Goal: Transaction & Acquisition: Purchase product/service

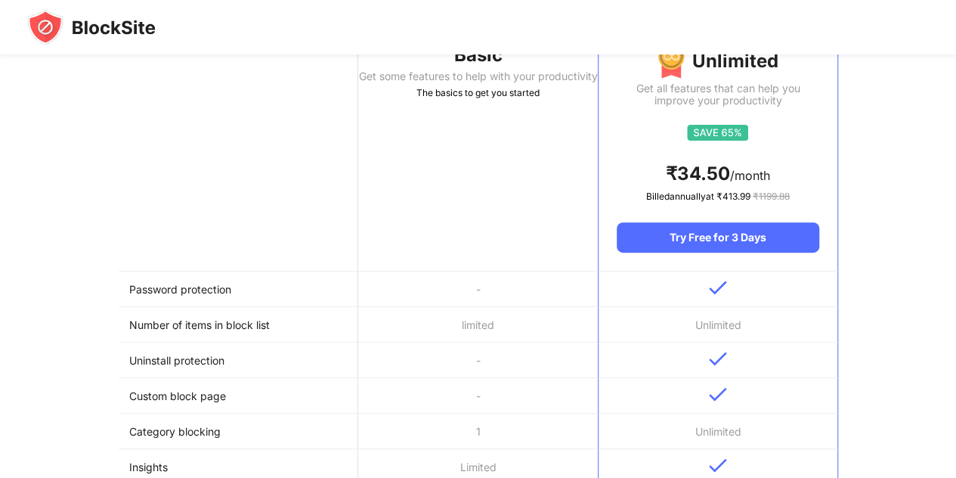
scroll to position [201, 0]
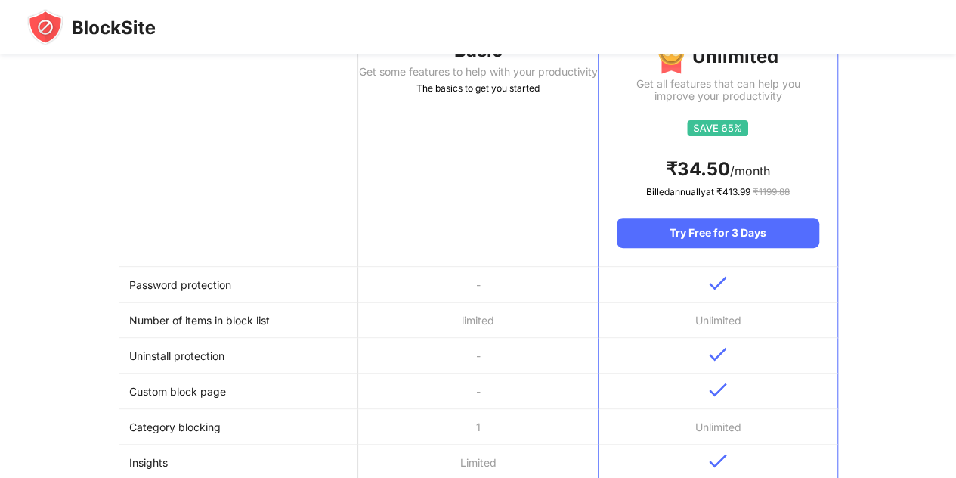
drag, startPoint x: 938, startPoint y: 0, endPoint x: 433, endPoint y: 255, distance: 565.7
click at [433, 255] on th "Basic Get some features to help with your productivity The basics to get you st…" at bounding box center [478, 139] width 240 height 256
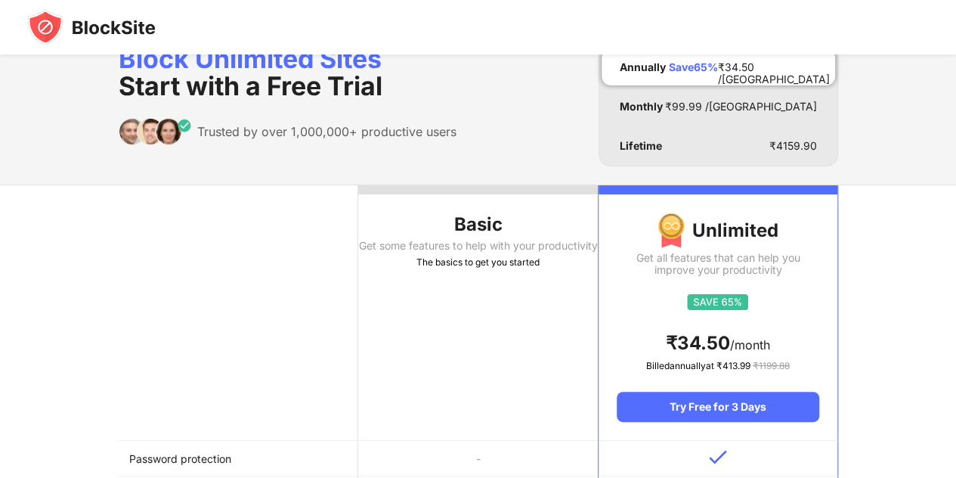
scroll to position [0, 0]
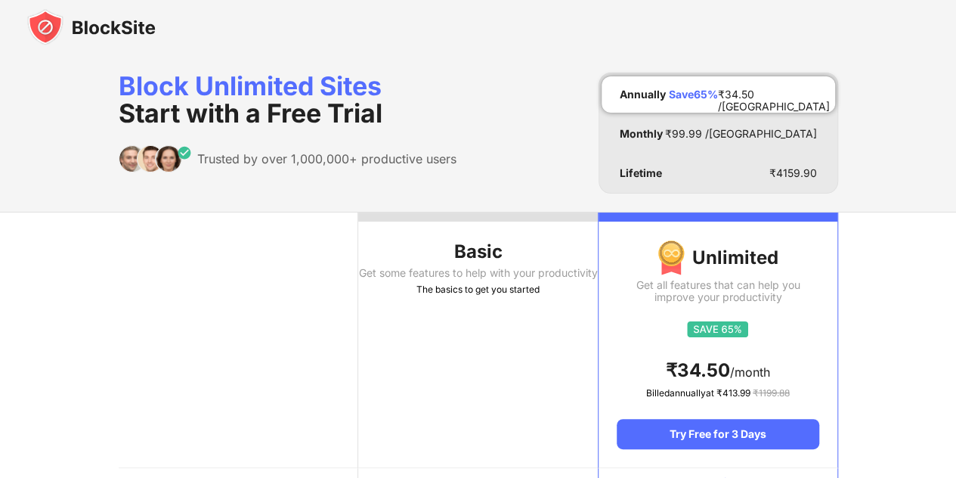
drag, startPoint x: 773, startPoint y: 9, endPoint x: 532, endPoint y: 111, distance: 261.2
click at [532, 111] on div "Block Unlimited Sites Start with a Free Trial Trusted by over 1,000,000+ produc…" at bounding box center [479, 133] width 720 height 121
drag, startPoint x: 532, startPoint y: 111, endPoint x: 893, endPoint y: 144, distance: 362.1
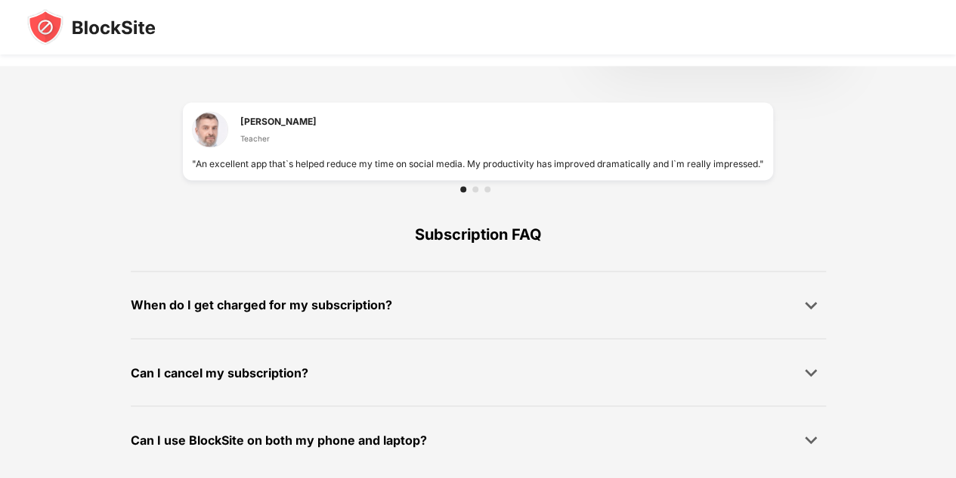
scroll to position [1071, 0]
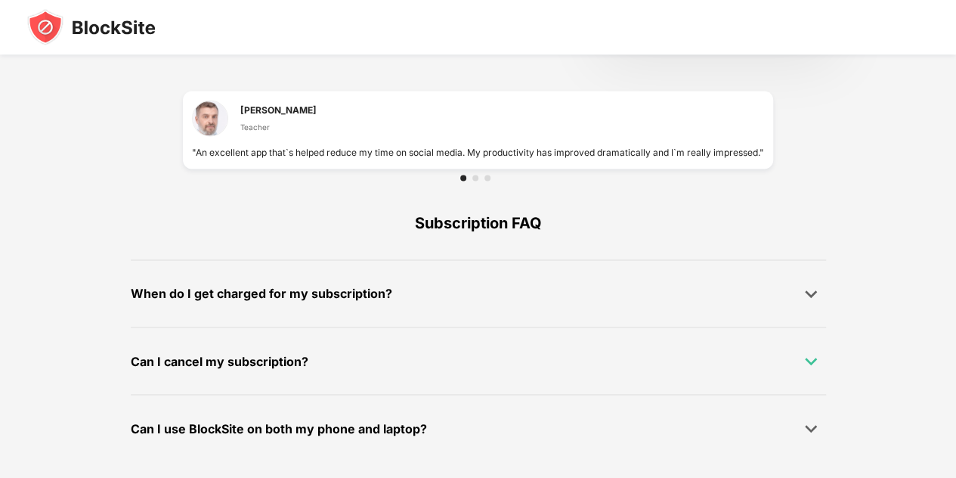
click at [812, 362] on img at bounding box center [811, 360] width 15 height 15
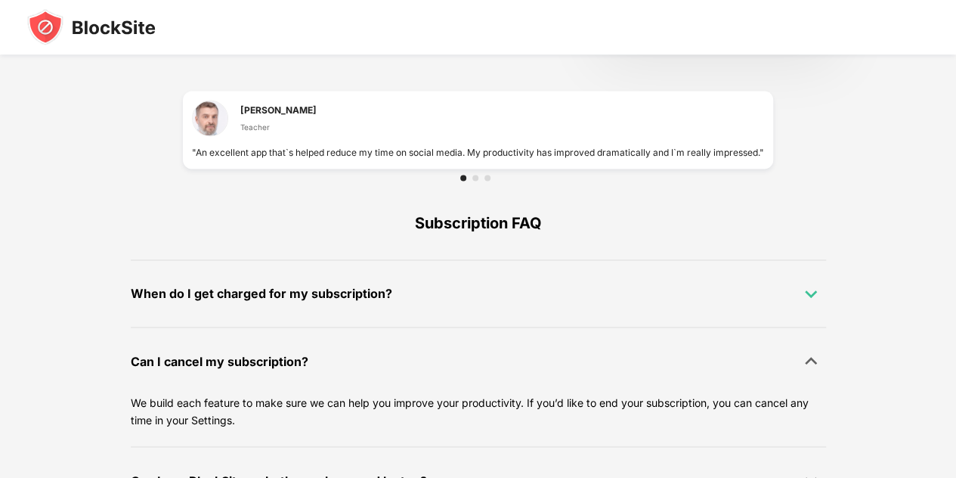
click at [814, 299] on img at bounding box center [811, 293] width 15 height 15
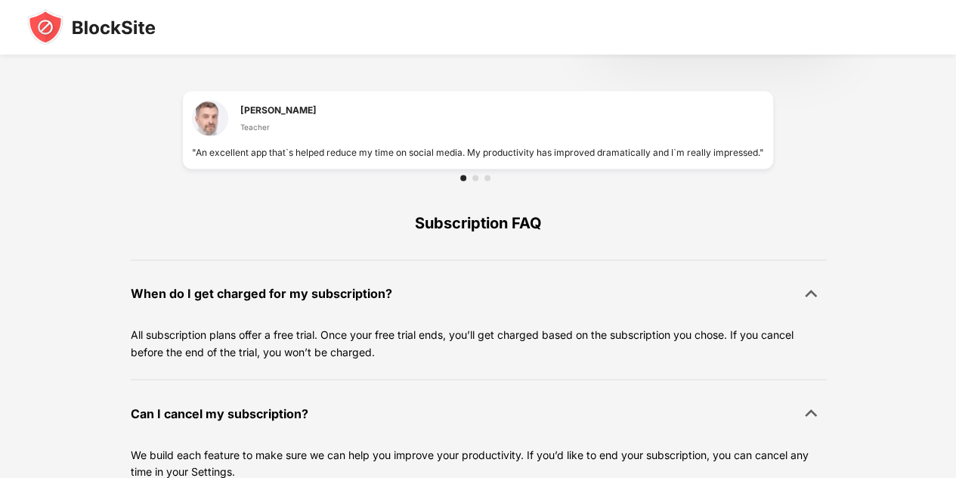
click at [482, 181] on div at bounding box center [478, 178] width 590 height 18
click at [474, 175] on div at bounding box center [476, 178] width 6 height 6
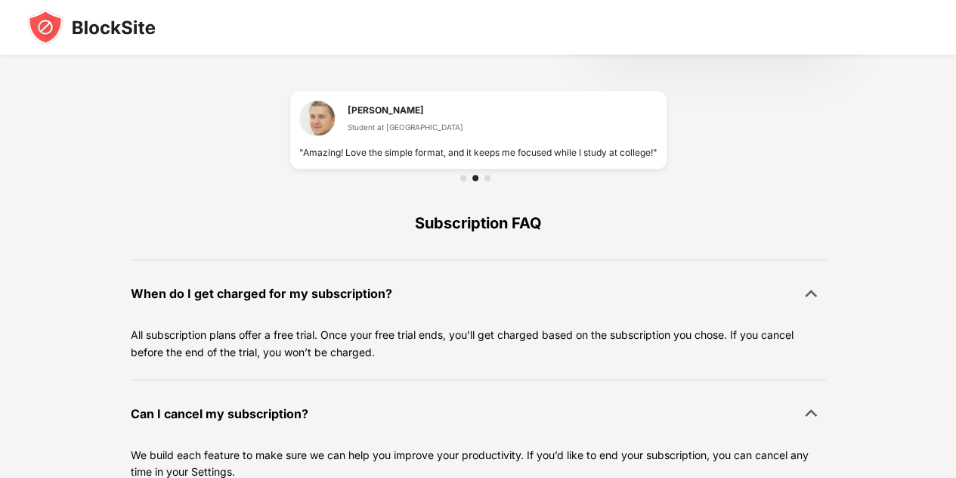
click at [474, 175] on div at bounding box center [476, 178] width 6 height 6
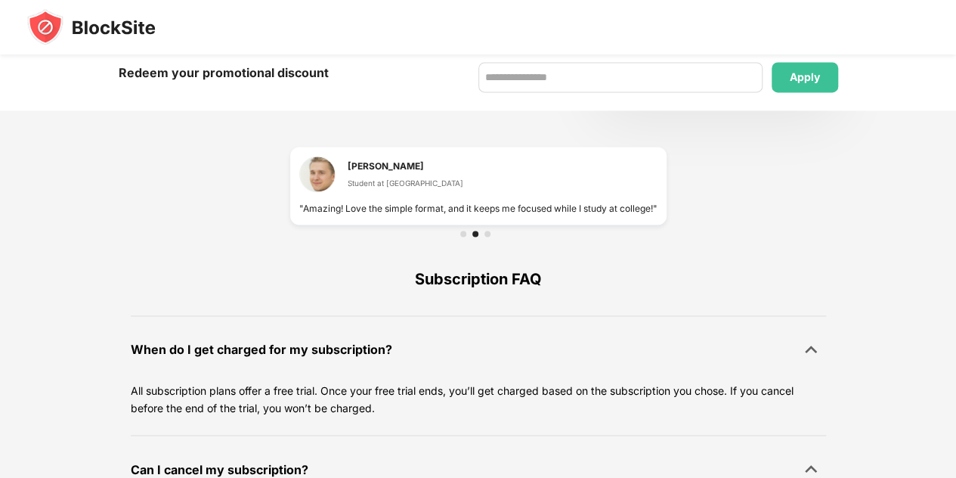
scroll to position [998, 0]
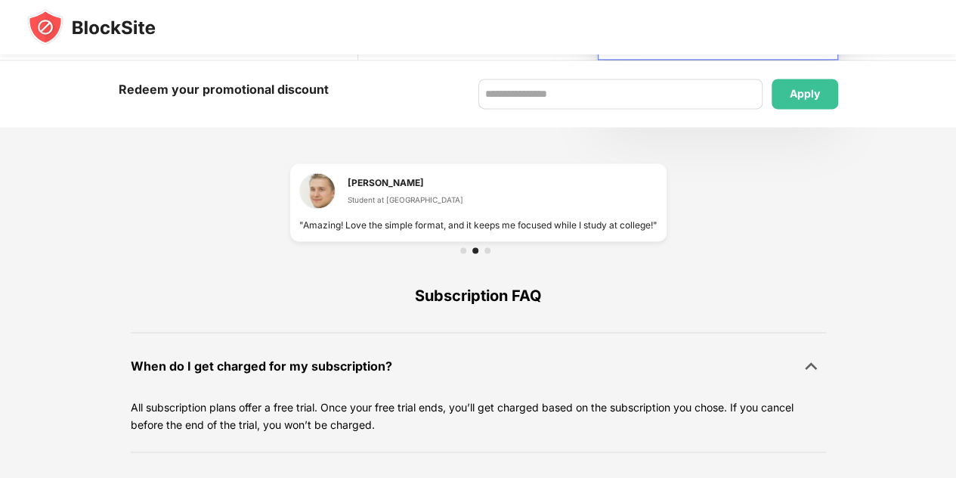
click at [491, 255] on div at bounding box center [478, 250] width 377 height 18
click at [491, 249] on div at bounding box center [478, 250] width 36 height 6
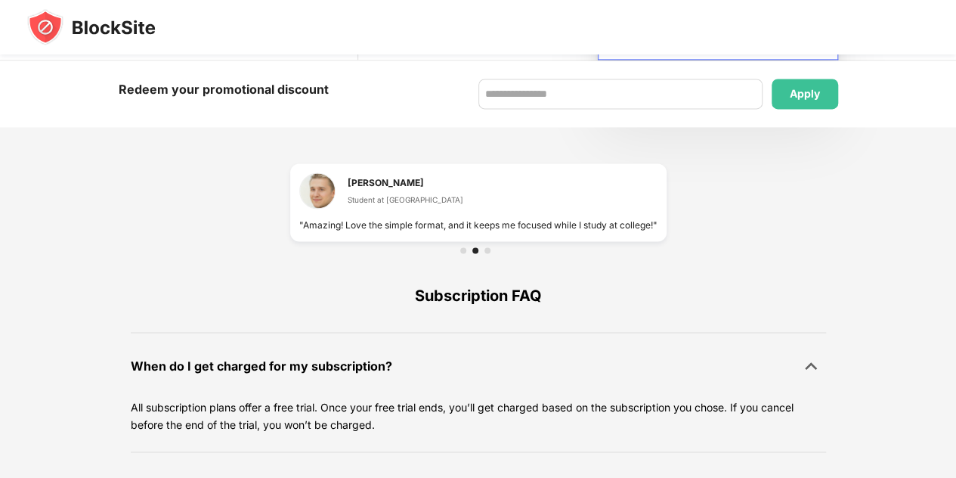
click at [491, 249] on div at bounding box center [478, 250] width 36 height 6
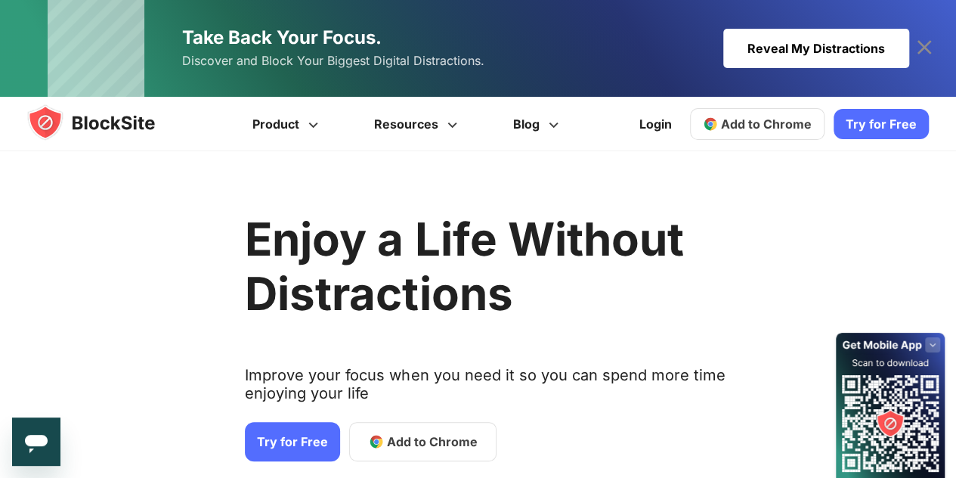
drag, startPoint x: 960, startPoint y: 34, endPoint x: 966, endPoint y: -66, distance: 100.0
click at [894, 123] on link "Try for Free" at bounding box center [881, 124] width 95 height 30
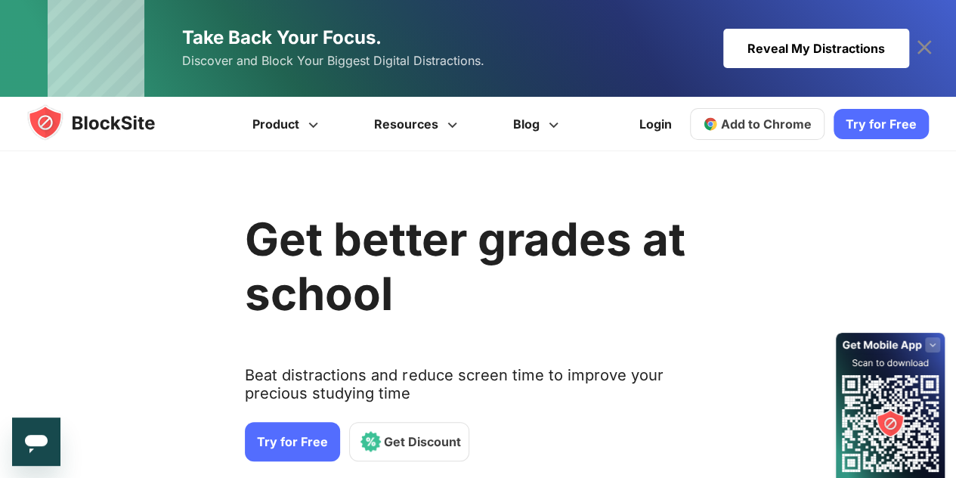
click at [766, 117] on span "Add to Chrome" at bounding box center [766, 123] width 91 height 15
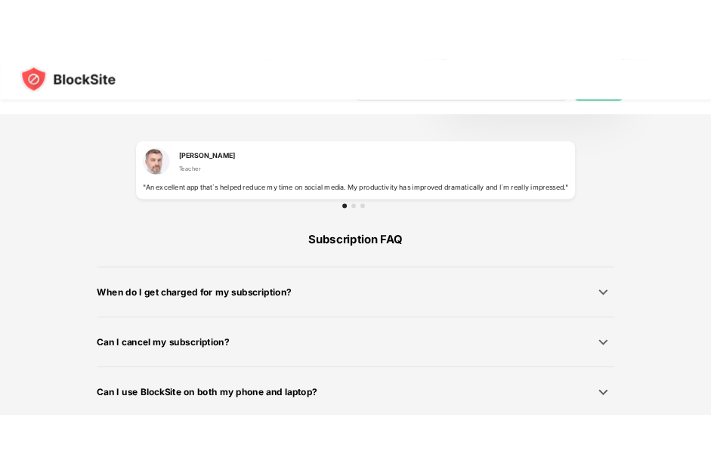
scroll to position [1071, 0]
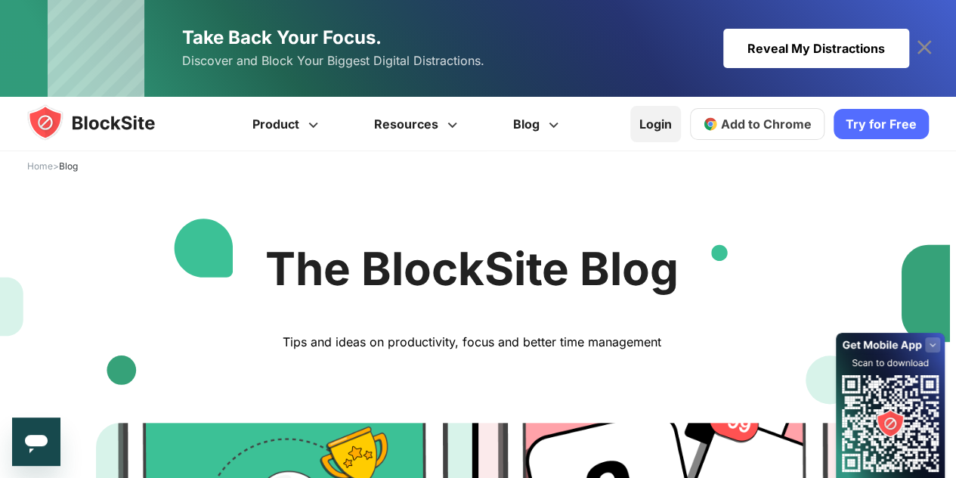
click at [665, 128] on link "Login" at bounding box center [656, 124] width 51 height 36
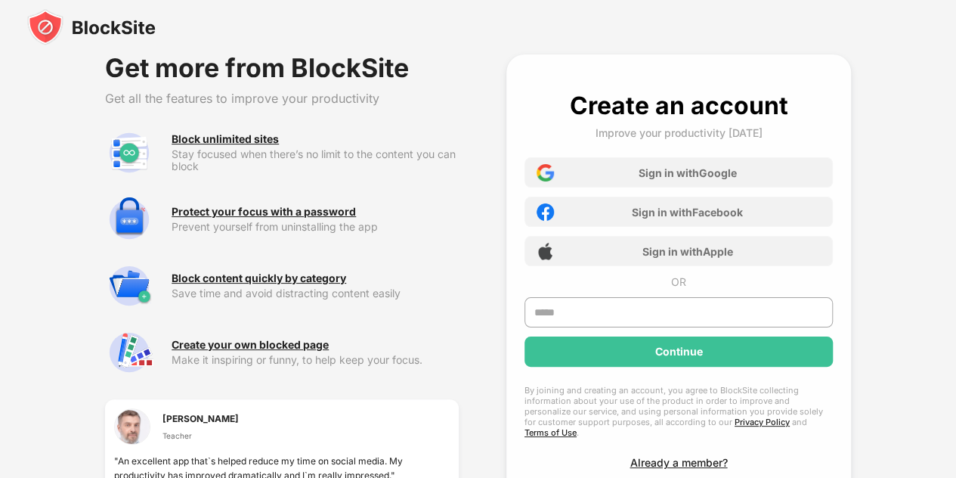
click at [234, 148] on div "Stay focused when there’s no limit to the content you can block" at bounding box center [315, 160] width 287 height 24
click at [136, 150] on img at bounding box center [129, 153] width 48 height 48
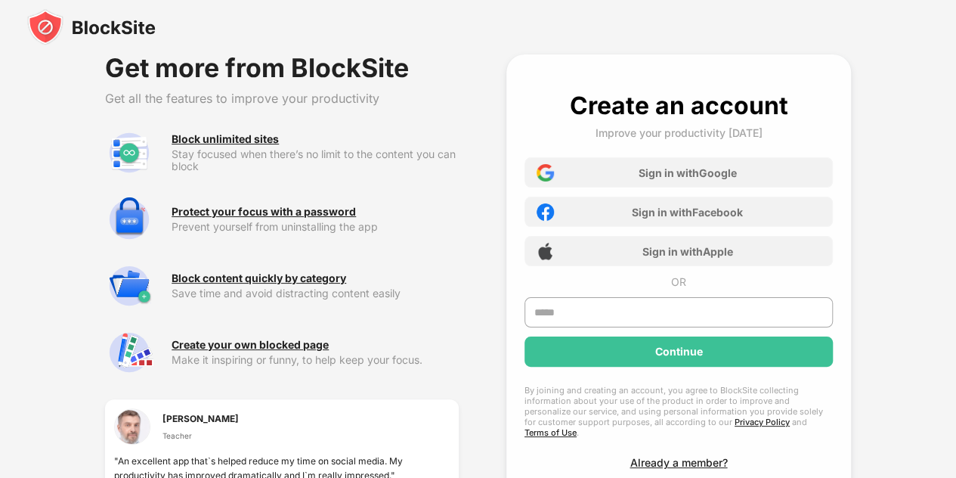
click at [136, 150] on img at bounding box center [129, 153] width 48 height 48
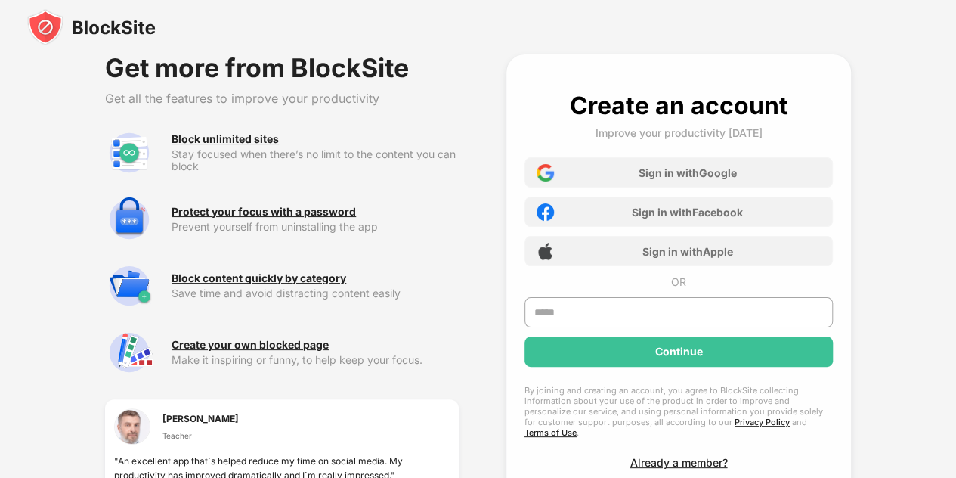
click at [136, 150] on img at bounding box center [129, 153] width 48 height 48
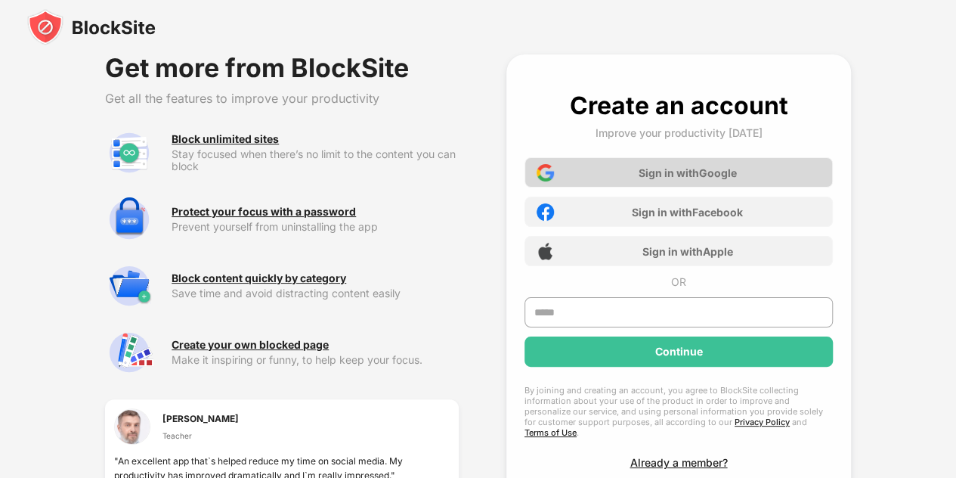
click at [612, 166] on div "Sign in with Google" at bounding box center [679, 172] width 308 height 30
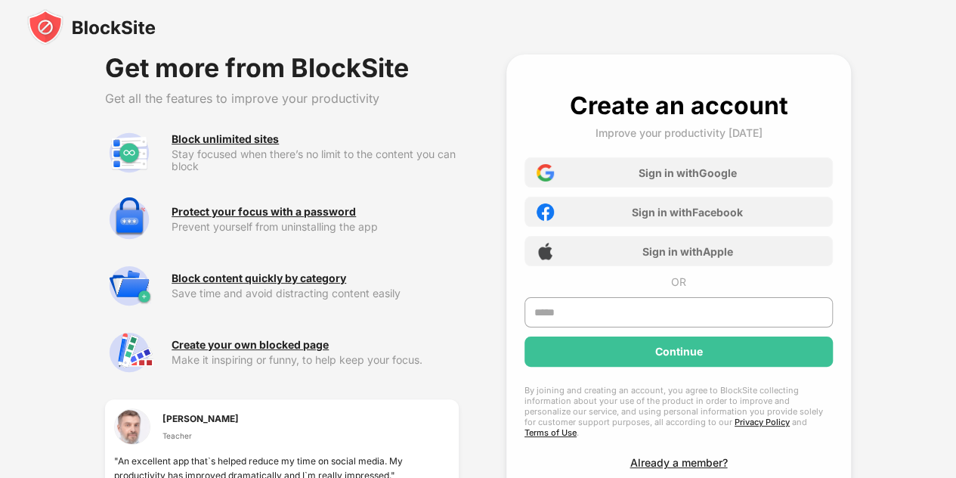
click at [212, 169] on div "Stay focused when there’s no limit to the content you can block" at bounding box center [315, 160] width 287 height 24
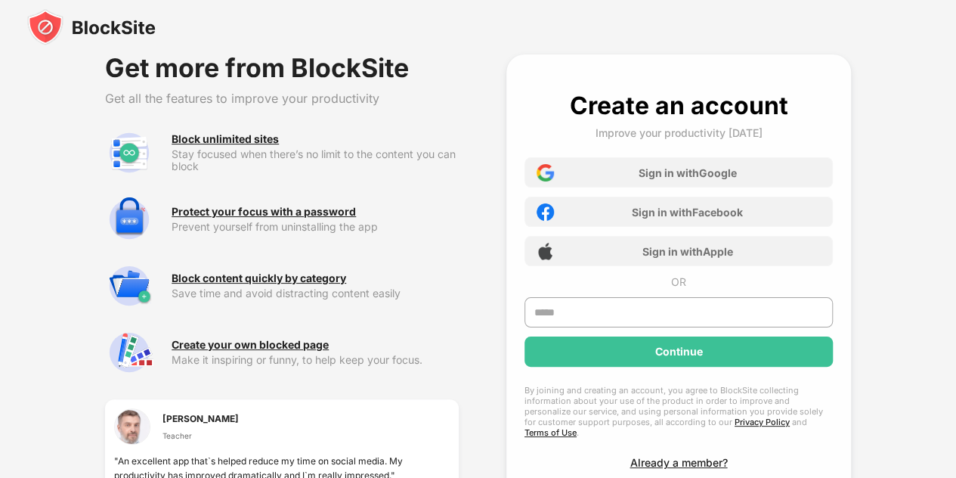
click at [212, 169] on div "Stay focused when there’s no limit to the content you can block" at bounding box center [315, 160] width 287 height 24
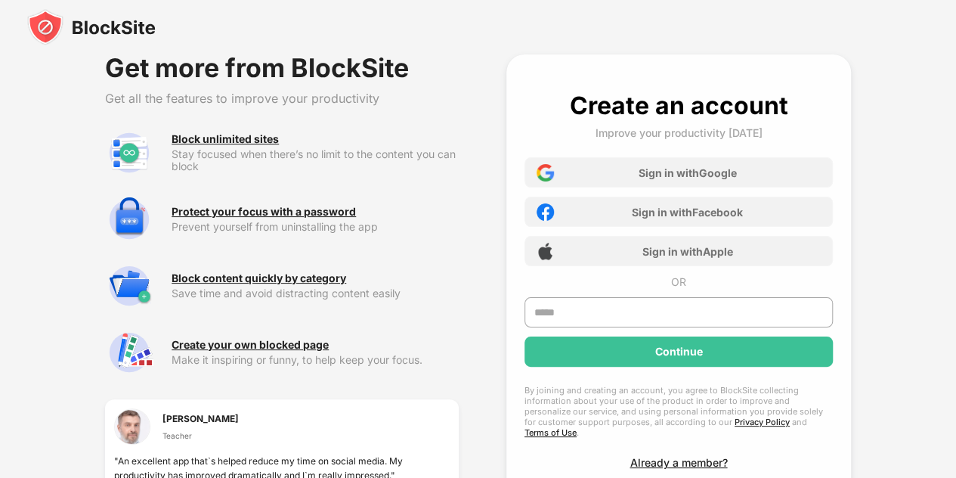
click at [212, 169] on div "Stay focused when there’s no limit to the content you can block" at bounding box center [315, 160] width 287 height 24
click at [617, 318] on input "text" at bounding box center [679, 312] width 308 height 30
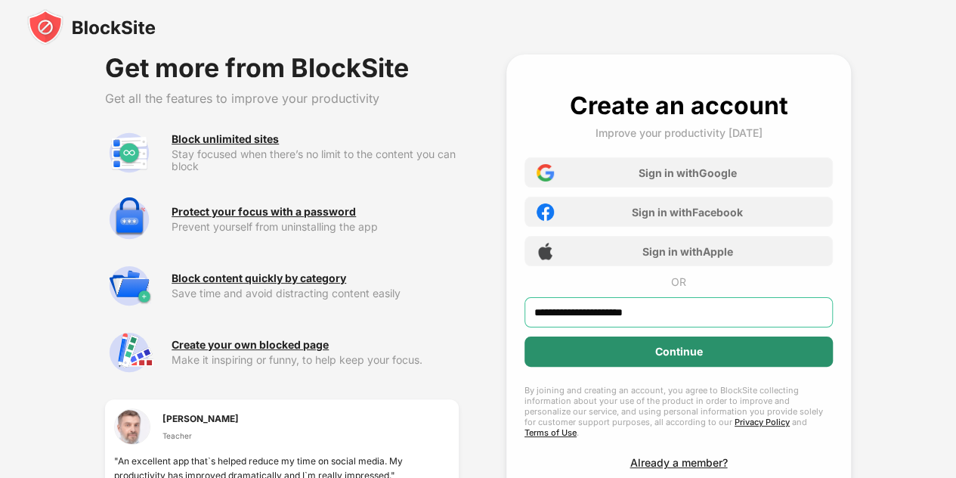
type input "**********"
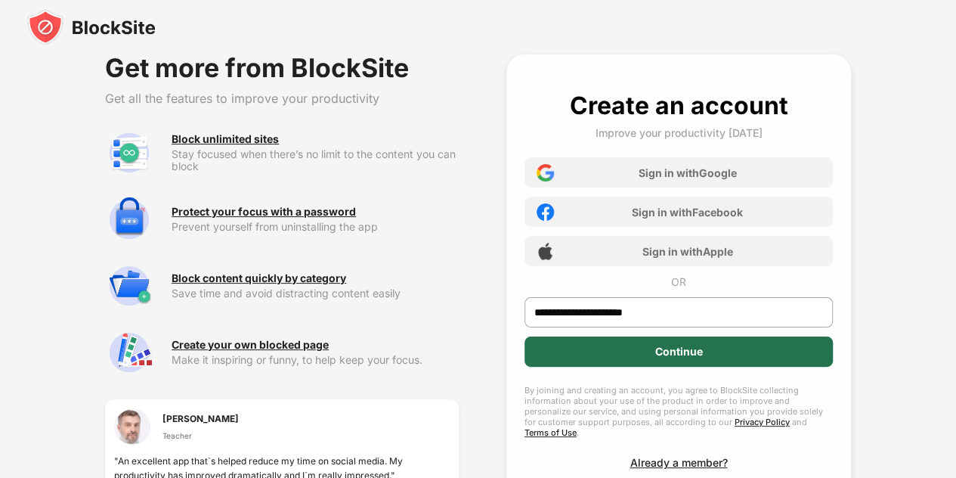
click at [711, 358] on div "Continue" at bounding box center [679, 351] width 308 height 30
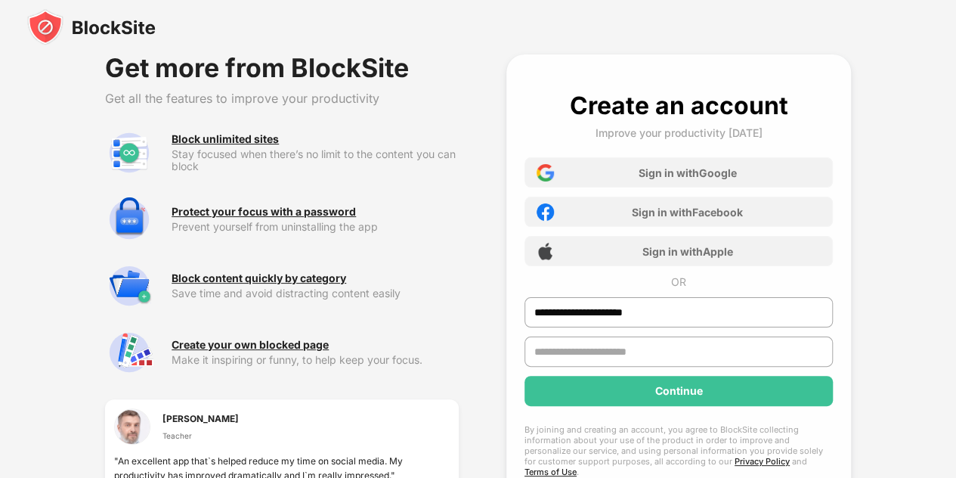
click at [705, 348] on input "text" at bounding box center [679, 351] width 308 height 30
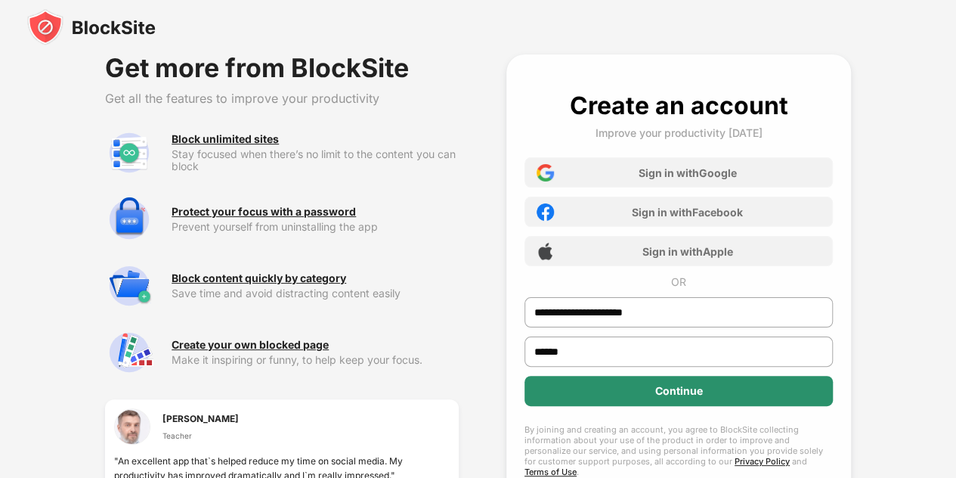
type input "******"
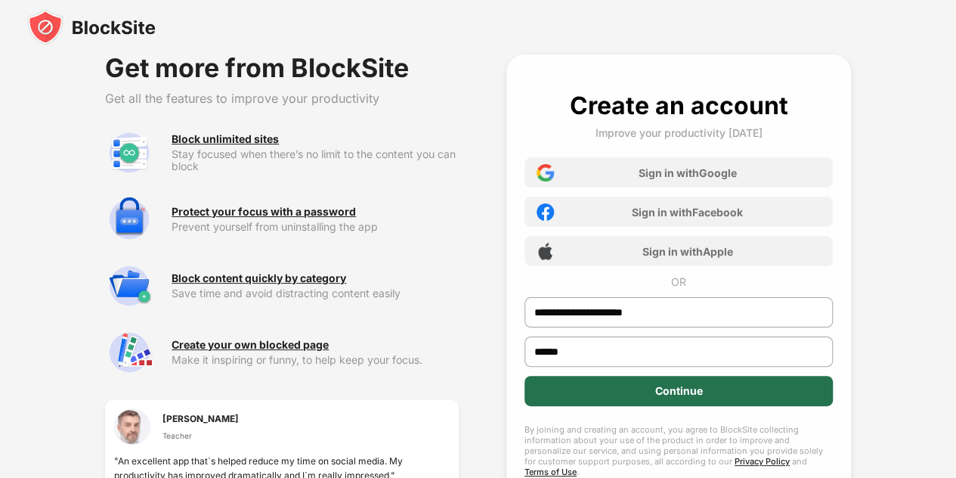
click at [705, 385] on div "Continue" at bounding box center [679, 391] width 308 height 30
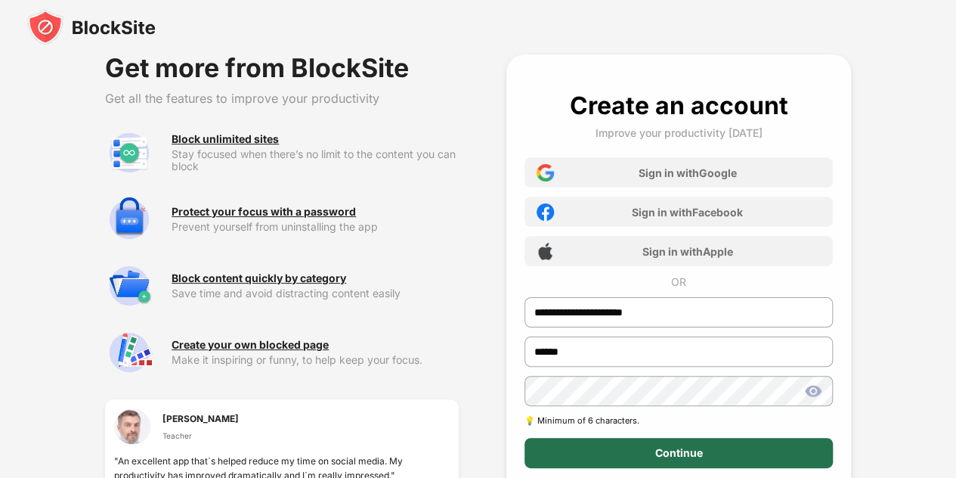
click at [693, 451] on div "Continue" at bounding box center [679, 453] width 48 height 12
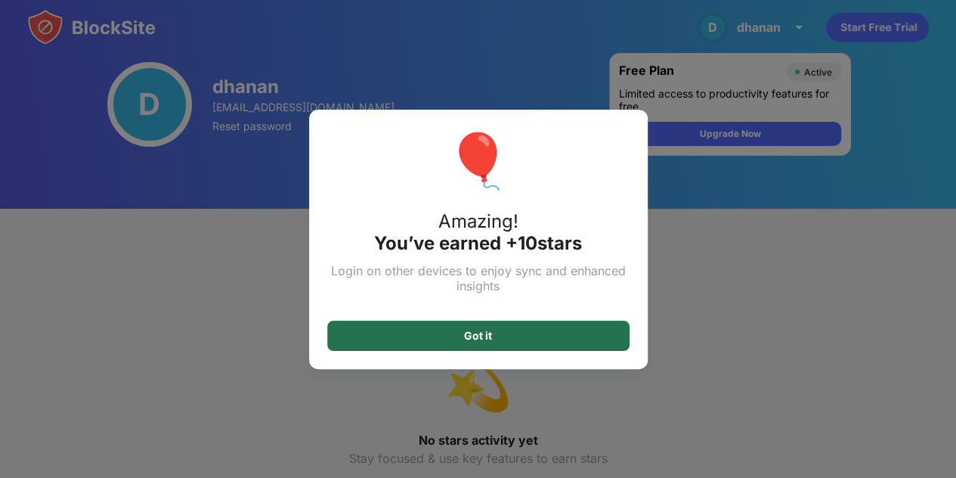
click at [578, 338] on div "Got it" at bounding box center [478, 336] width 302 height 30
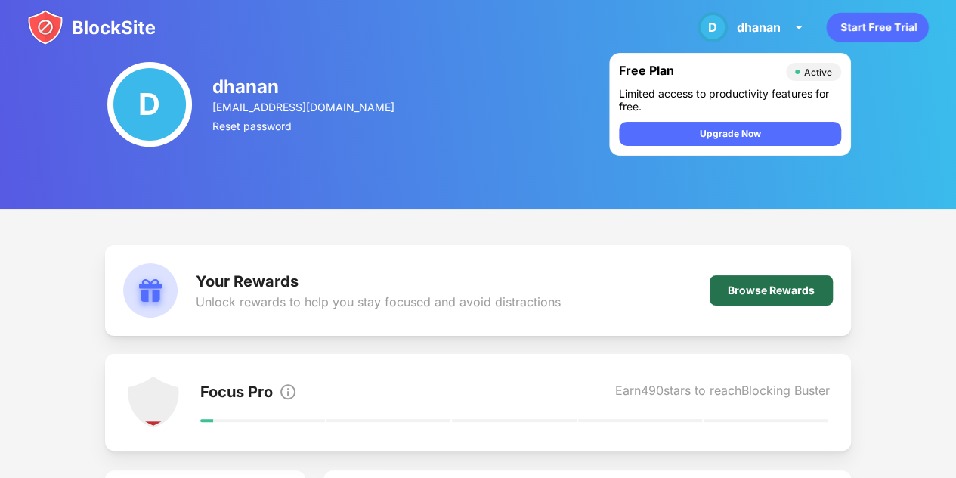
click at [779, 297] on div "Browse Rewards" at bounding box center [771, 290] width 123 height 30
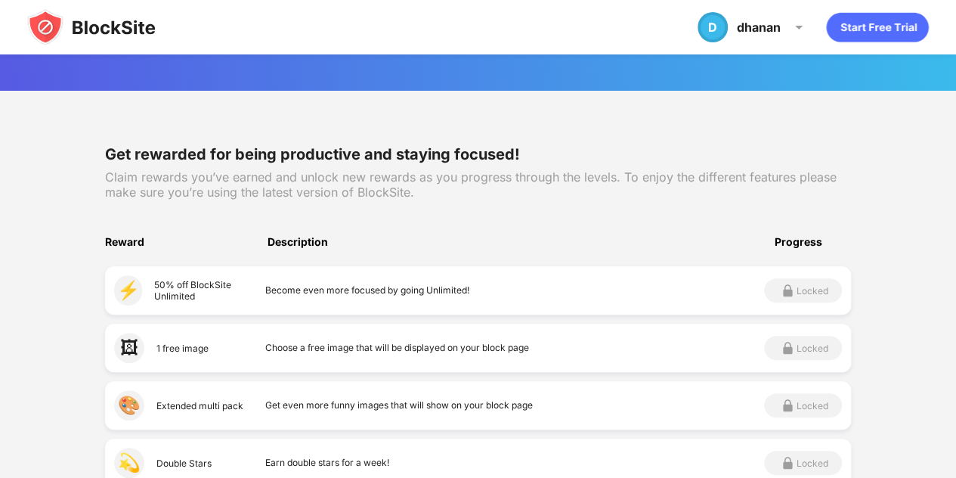
scroll to position [104, 0]
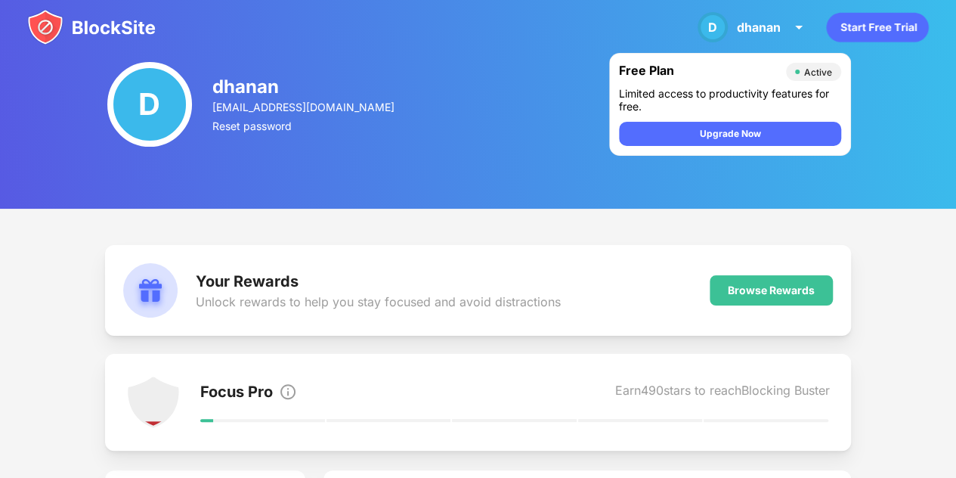
click at [441, 429] on div "Focus Pro Earn 490 stars to reach Blocking Buster" at bounding box center [478, 402] width 746 height 97
click at [449, 327] on div "Your Rewards Unlock rewards to help you stay focused and avoid distractions Bro…" at bounding box center [478, 290] width 746 height 91
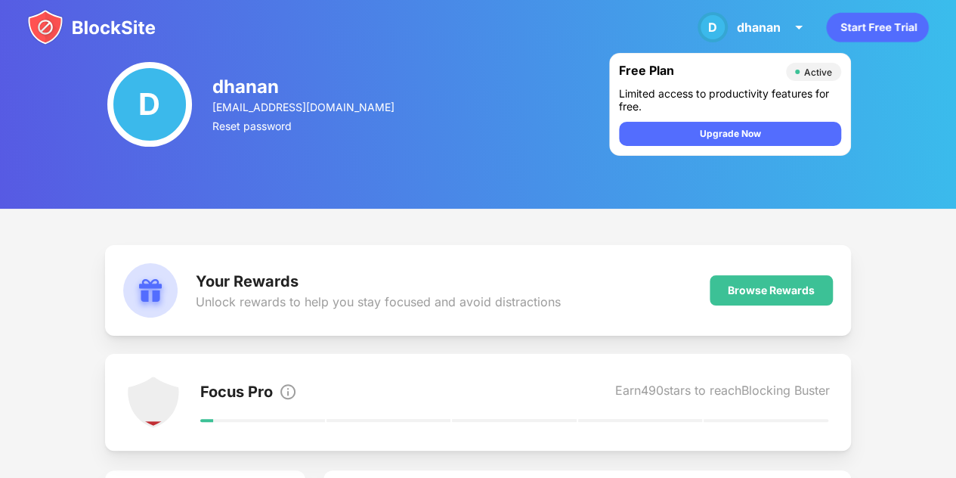
click at [449, 327] on div "Your Rewards Unlock rewards to help you stay focused and avoid distractions Bro…" at bounding box center [478, 290] width 746 height 91
click at [862, 33] on icon "animation" at bounding box center [877, 27] width 102 height 29
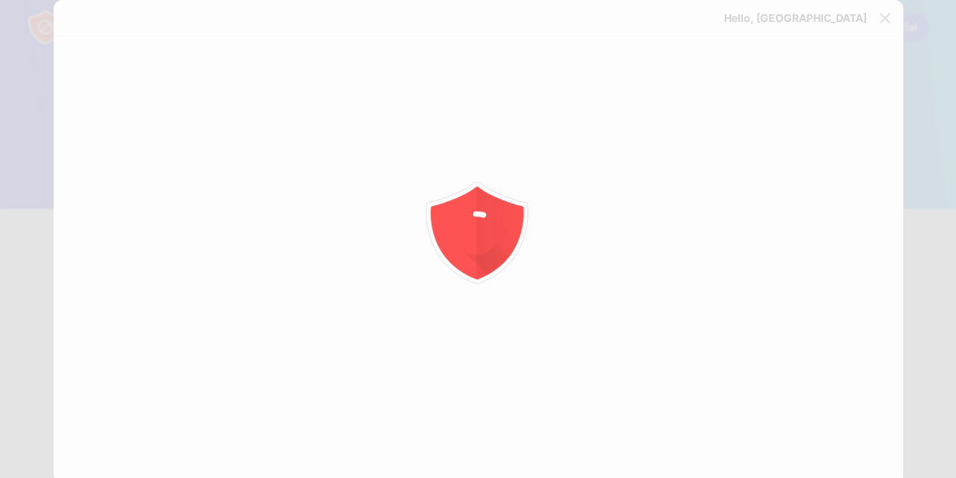
click at [862, 33] on div at bounding box center [478, 239] width 956 height 478
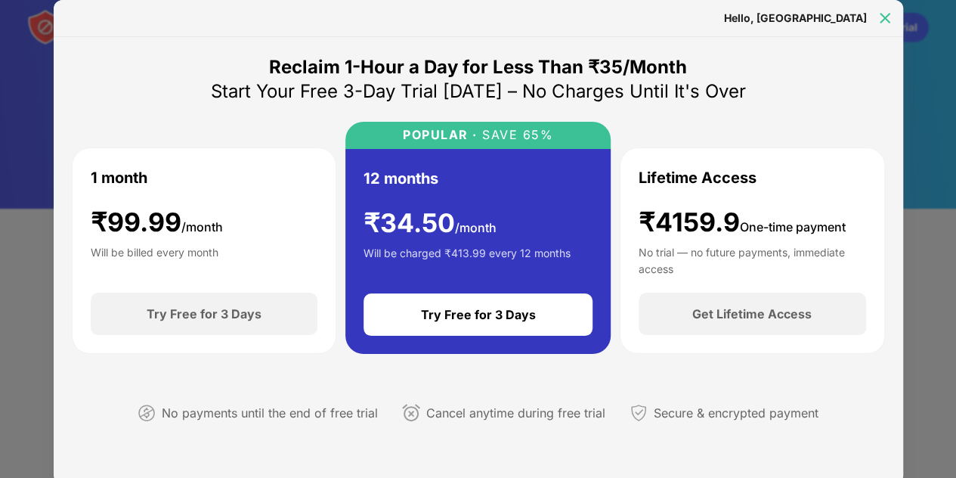
click at [878, 19] on img at bounding box center [885, 18] width 15 height 15
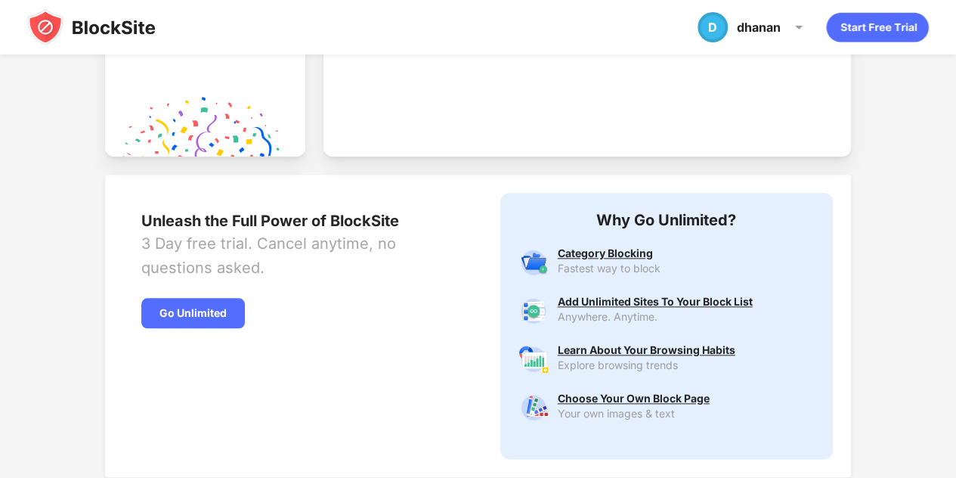
scroll to position [663, 0]
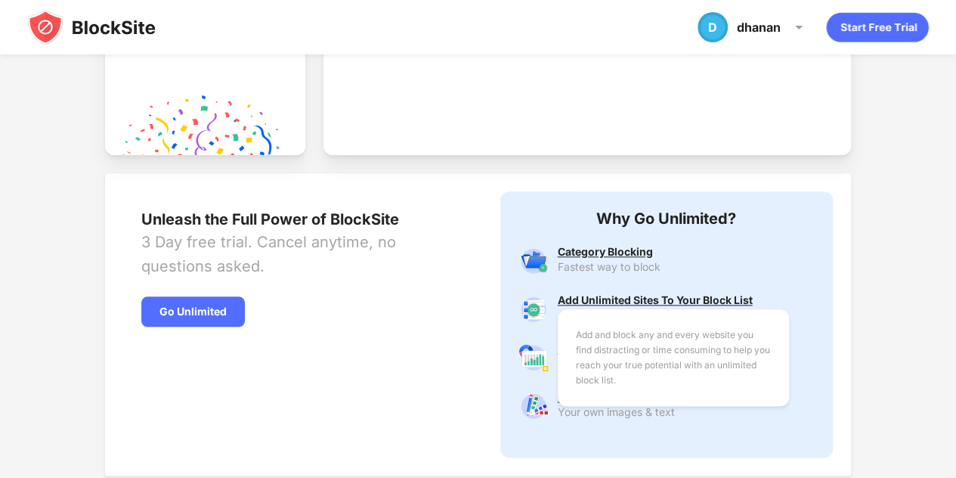
click at [643, 305] on div "Add and block any and every website you find distracting or time consuming to h…" at bounding box center [655, 300] width 195 height 12
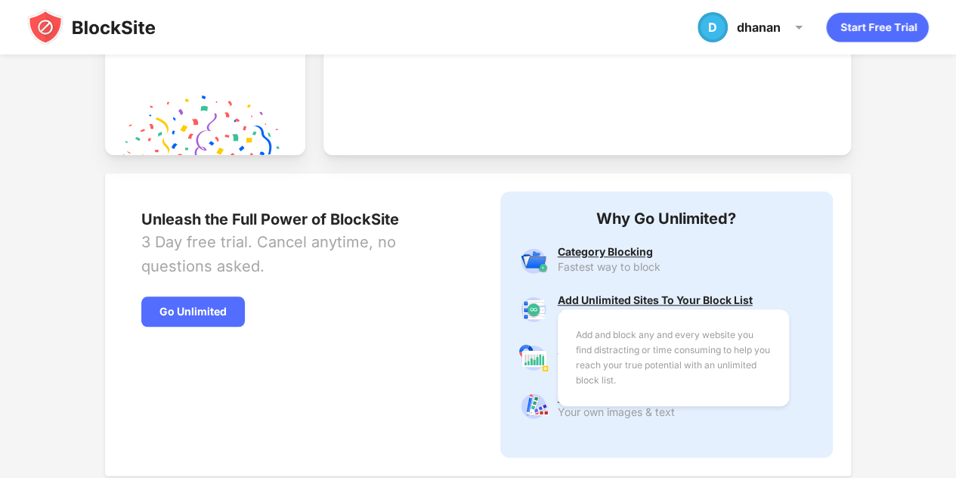
click at [643, 305] on div "Add and block any and every website you find distracting or time consuming to h…" at bounding box center [655, 300] width 195 height 12
click at [703, 295] on div "Add and block any and every website you find distracting or time consuming to h…" at bounding box center [655, 300] width 195 height 12
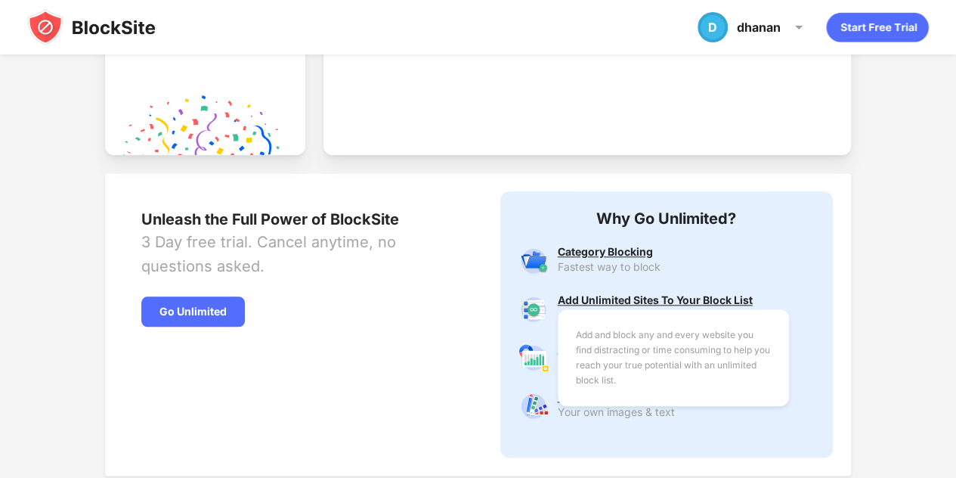
click at [703, 295] on div "Add and block any and every website you find distracting or time consuming to h…" at bounding box center [655, 300] width 195 height 12
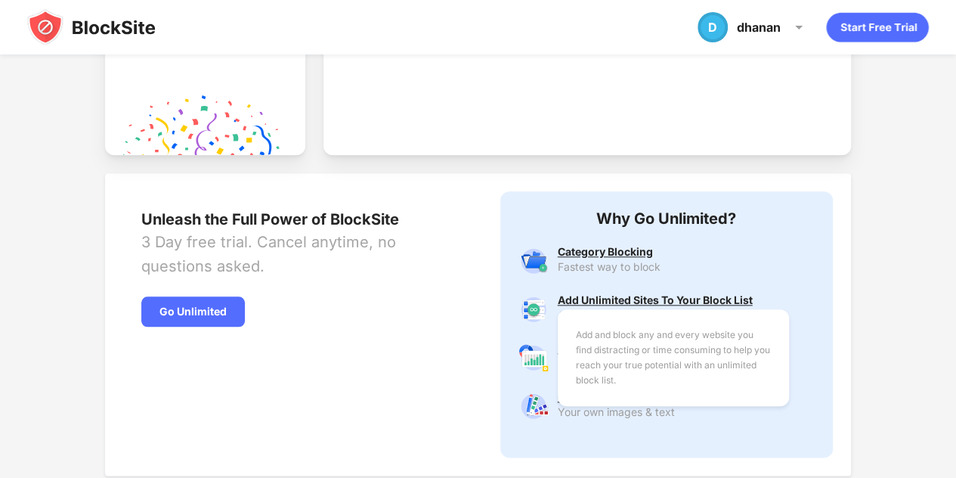
click at [703, 295] on div "Add and block any and every website you find distracting or time consuming to h…" at bounding box center [655, 300] width 195 height 12
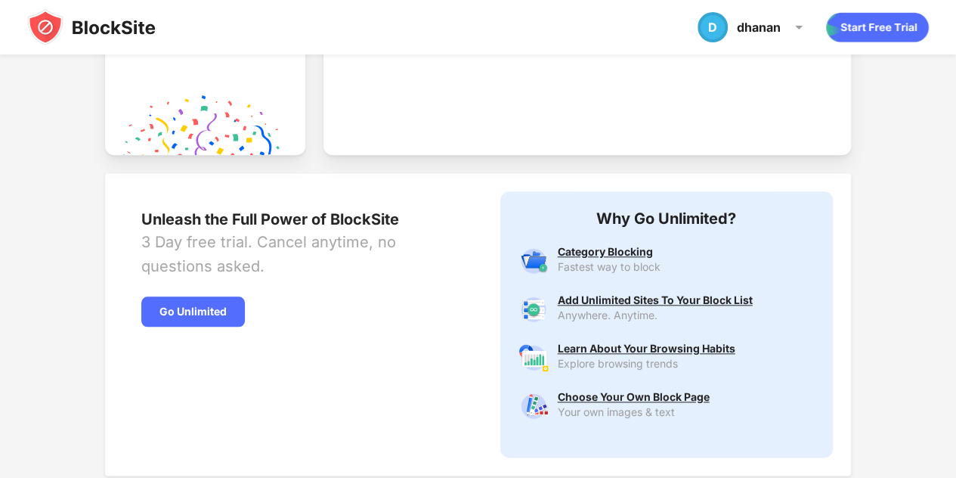
click at [540, 361] on img at bounding box center [534, 357] width 30 height 30
click at [540, 408] on img at bounding box center [534, 406] width 30 height 30
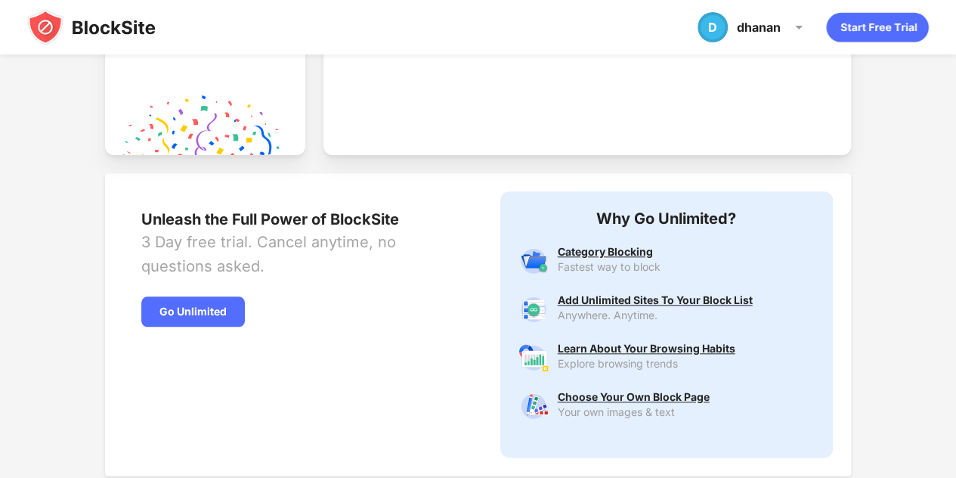
click at [540, 408] on img at bounding box center [534, 406] width 30 height 30
drag, startPoint x: 967, startPoint y: 11, endPoint x: 572, endPoint y: 62, distance: 398.6
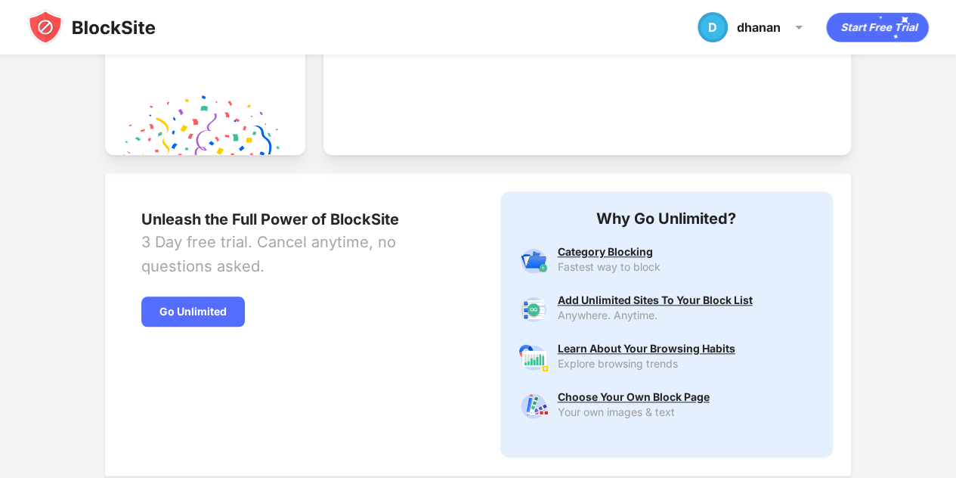
scroll to position [0, 0]
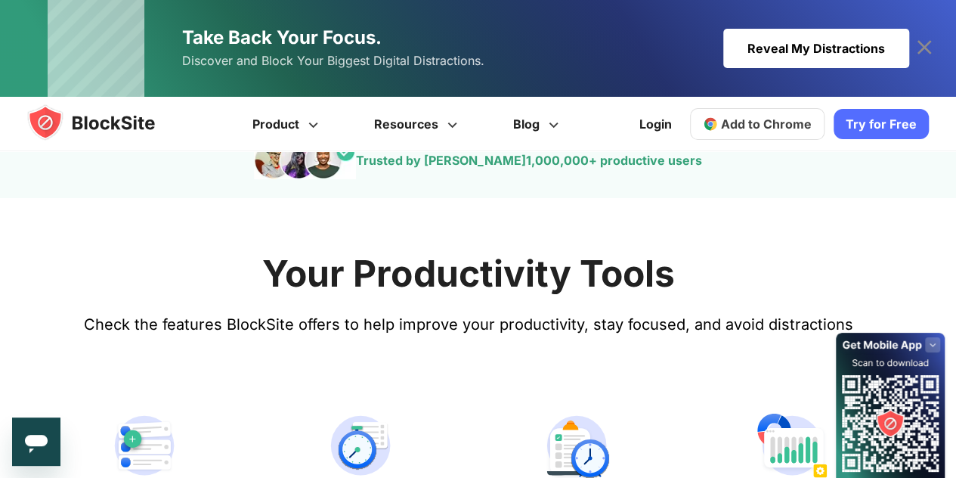
scroll to position [1078, 0]
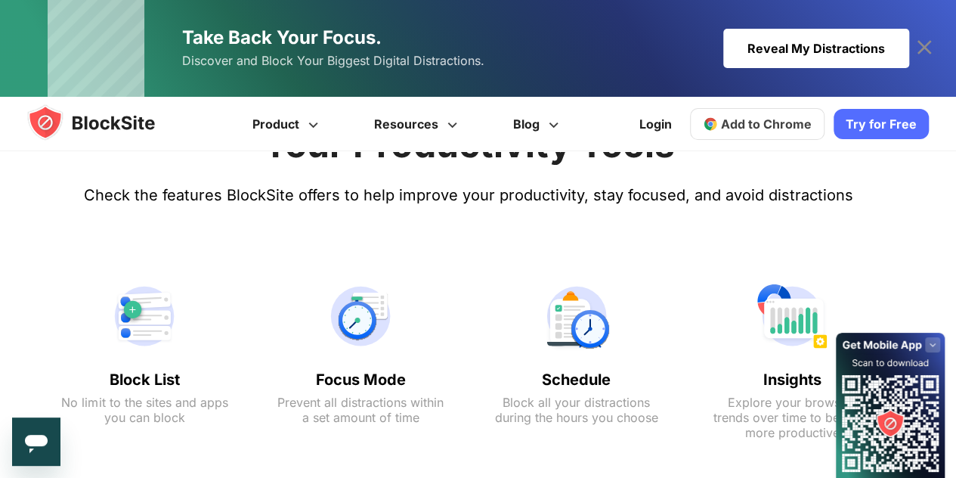
click at [129, 308] on img at bounding box center [144, 316] width 166 height 73
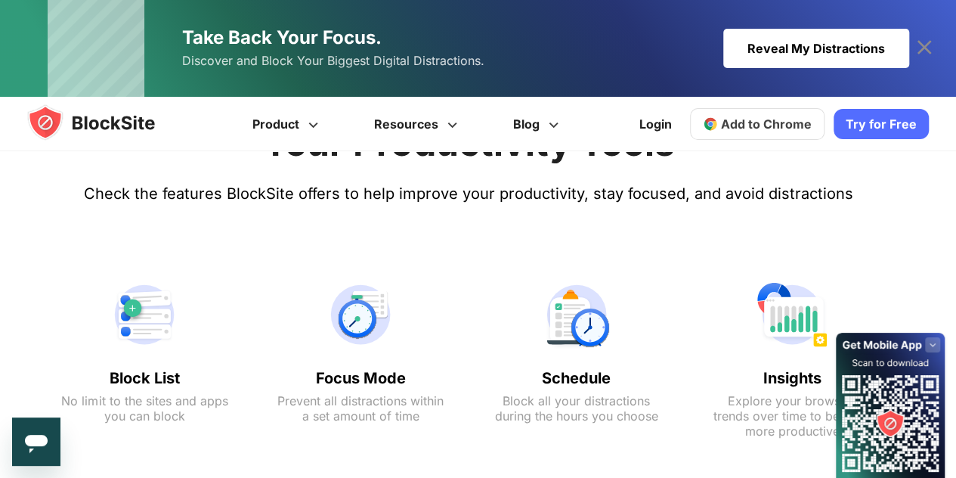
scroll to position [1060, 0]
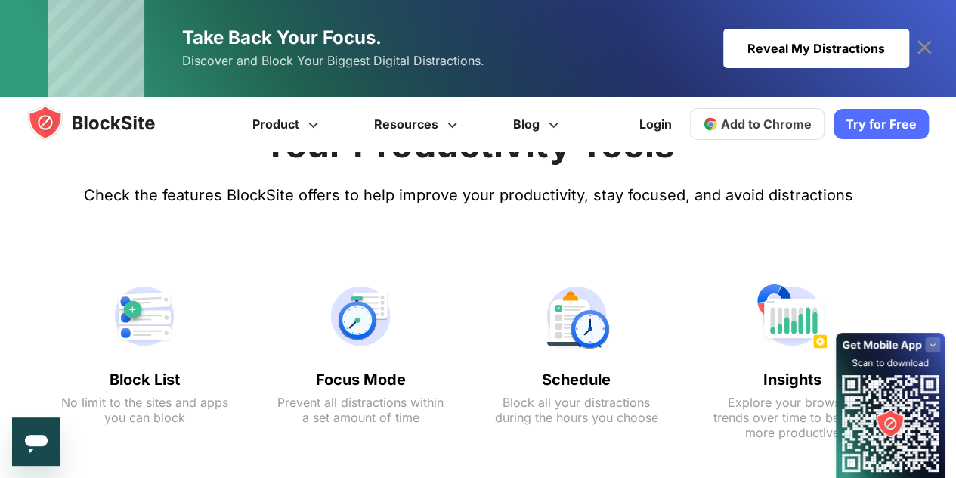
click at [52, 120] on img at bounding box center [105, 122] width 157 height 36
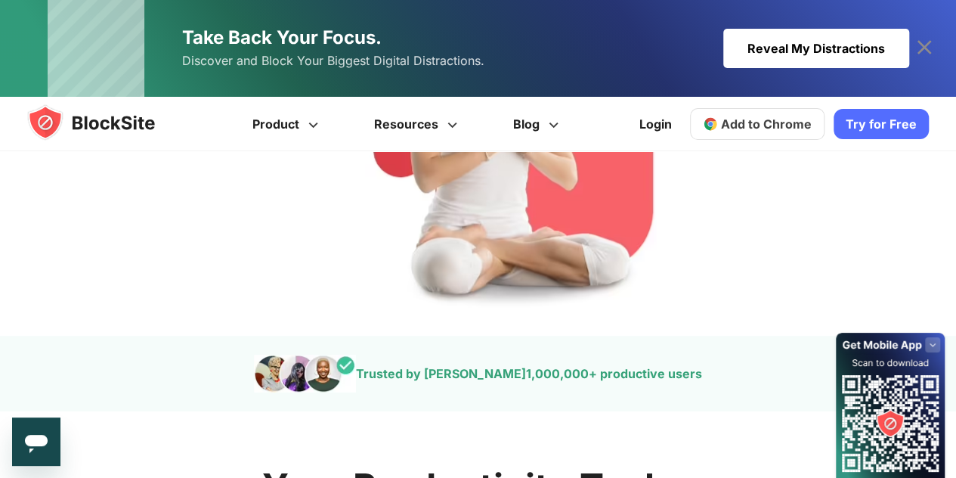
scroll to position [1181, 0]
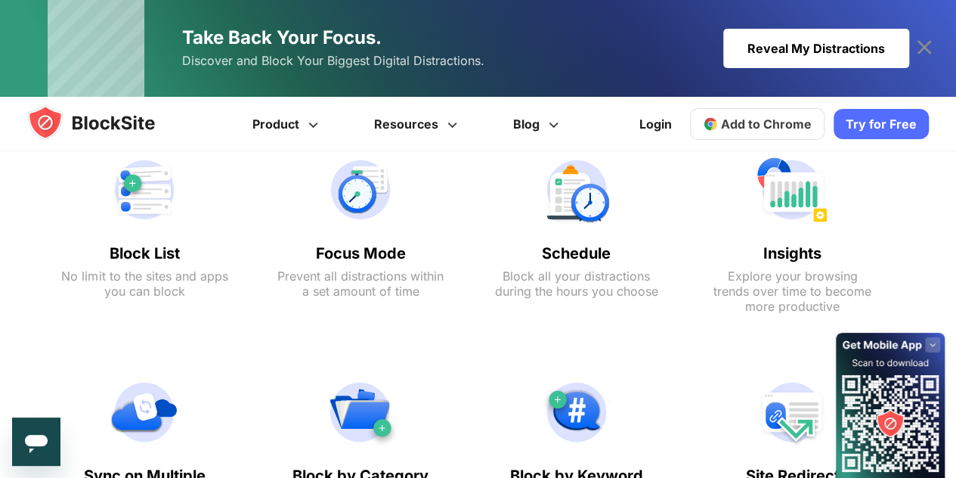
click at [135, 175] on img at bounding box center [144, 189] width 166 height 73
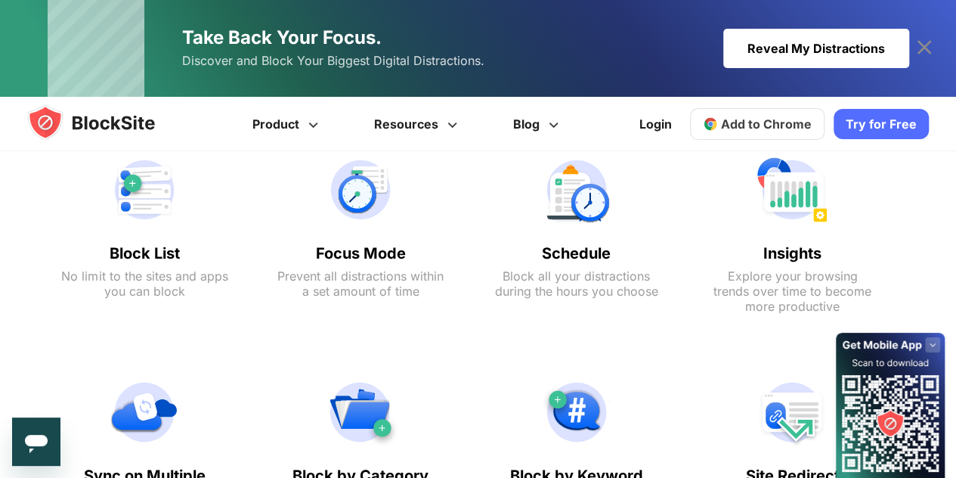
click at [135, 175] on img at bounding box center [144, 189] width 166 height 73
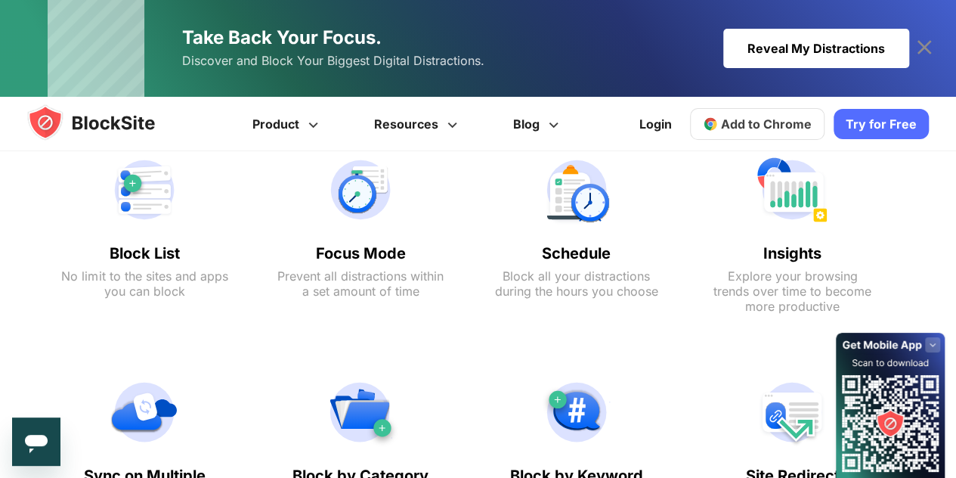
click at [135, 175] on img at bounding box center [144, 189] width 166 height 73
click at [135, 176] on img at bounding box center [144, 189] width 166 height 73
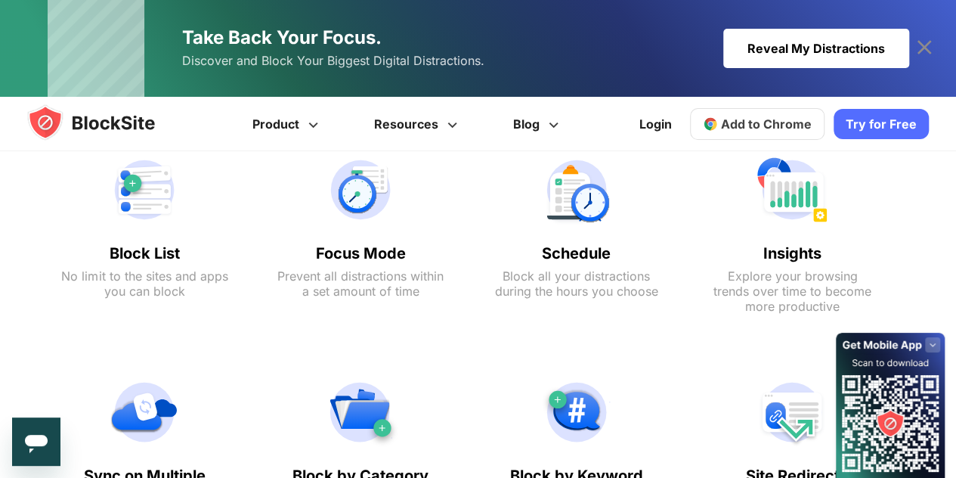
click at [755, 120] on span "Add to Chrome" at bounding box center [766, 123] width 91 height 15
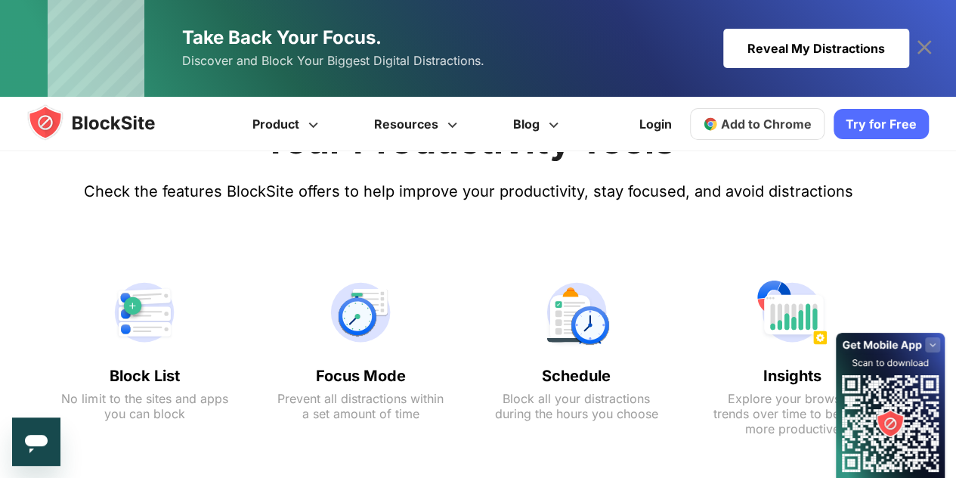
scroll to position [1083, 0]
click at [148, 323] on img at bounding box center [144, 311] width 166 height 73
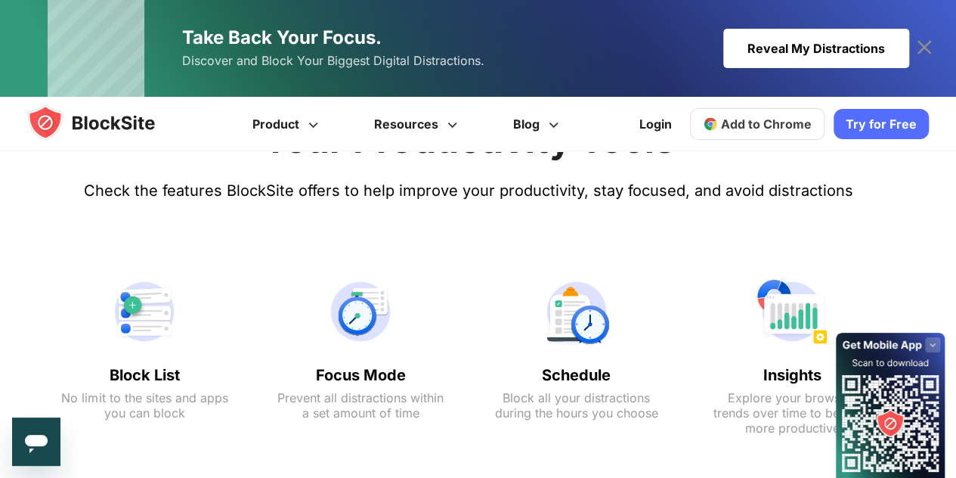
click at [148, 323] on img at bounding box center [144, 311] width 166 height 73
click at [45, 131] on img at bounding box center [105, 122] width 157 height 36
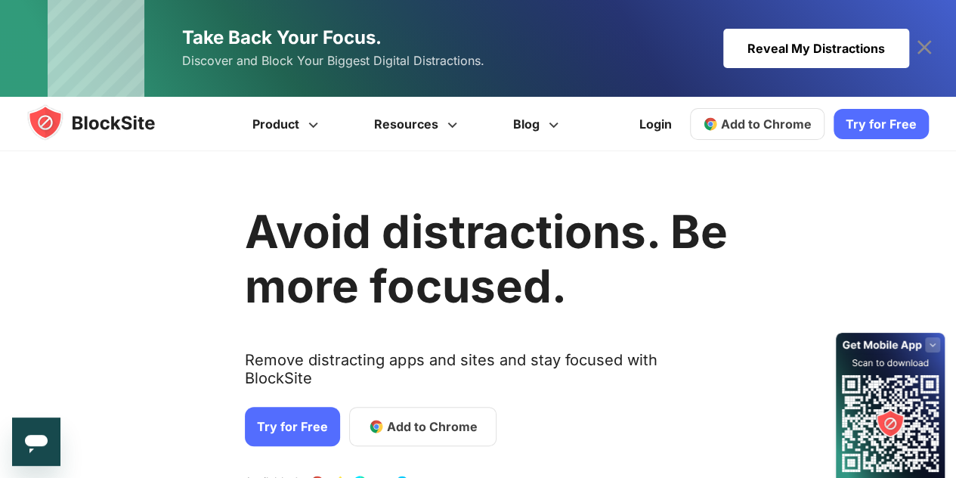
click at [924, 44] on icon at bounding box center [925, 48] width 24 height 24
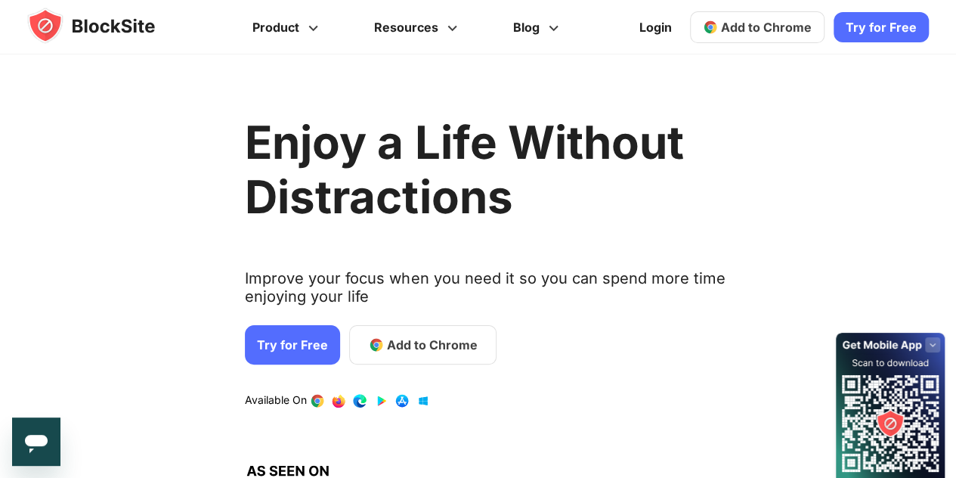
click at [311, 344] on link "Try for Free" at bounding box center [292, 344] width 95 height 39
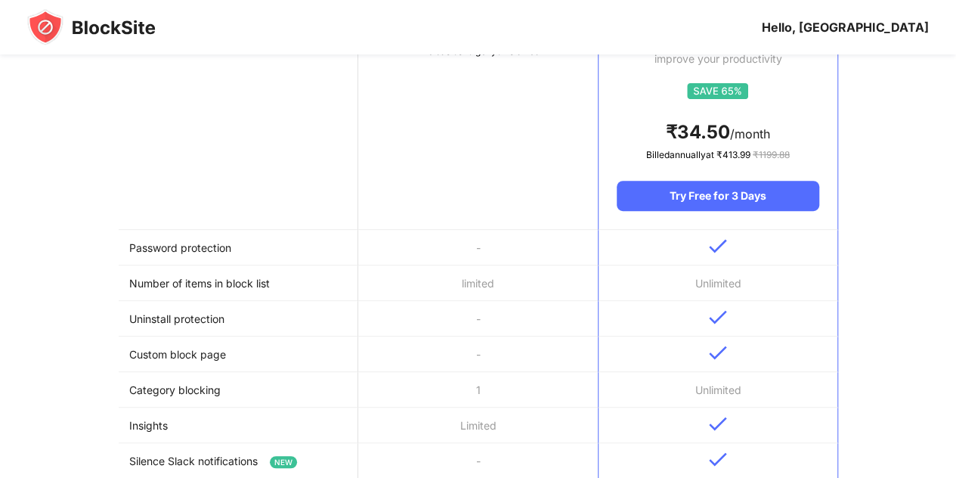
scroll to position [292, 0]
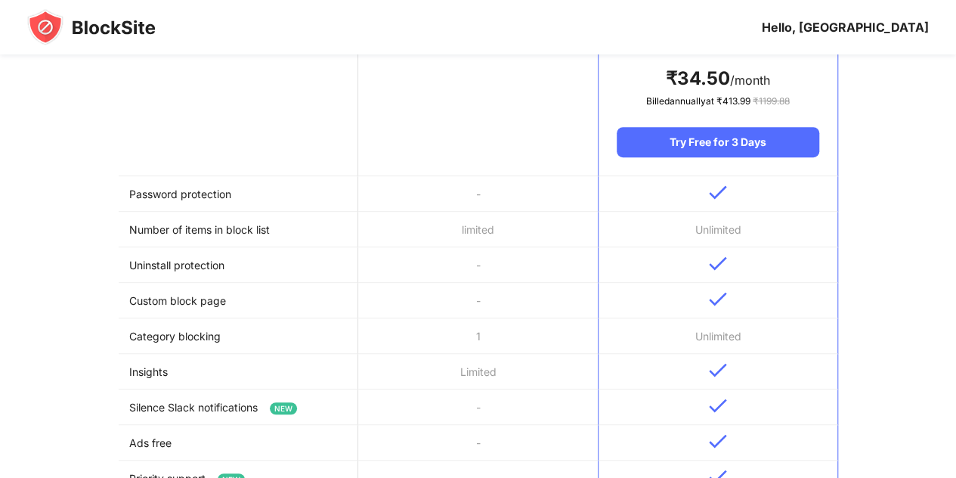
click at [711, 339] on td "Unlimited" at bounding box center [718, 336] width 240 height 36
drag, startPoint x: 711, startPoint y: 339, endPoint x: 835, endPoint y: 209, distance: 180.2
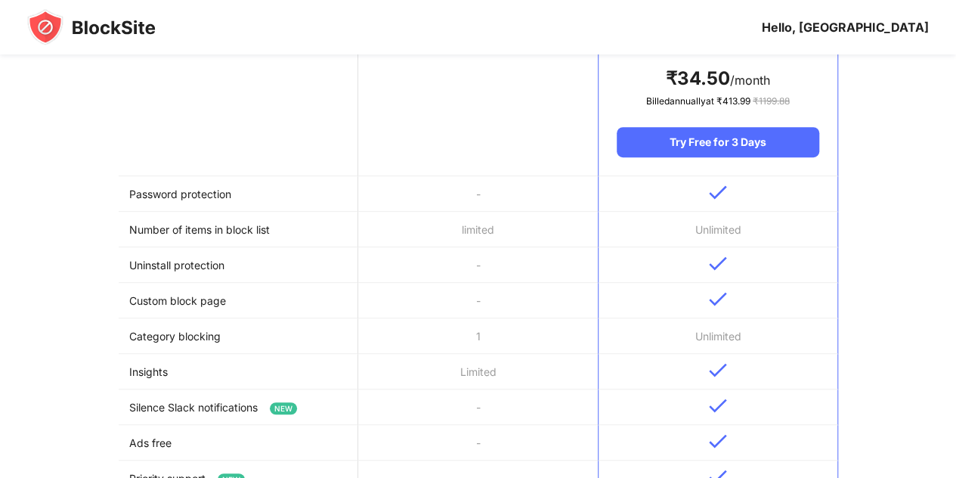
click at [835, 209] on tbody "Password protection - Number of items in block list limited Unlimited Uninstall…" at bounding box center [479, 471] width 720 height 590
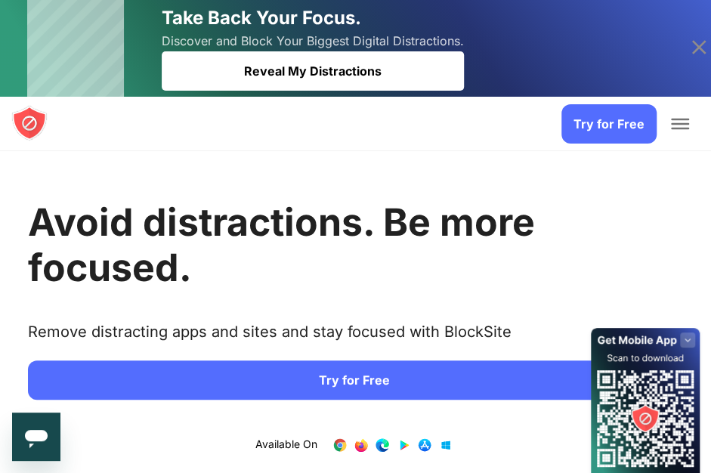
click at [394, 383] on link "Try for Free" at bounding box center [354, 380] width 653 height 39
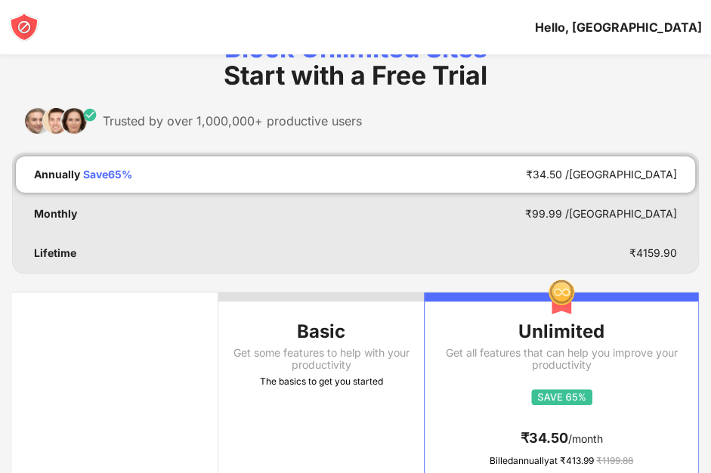
scroll to position [48, 0]
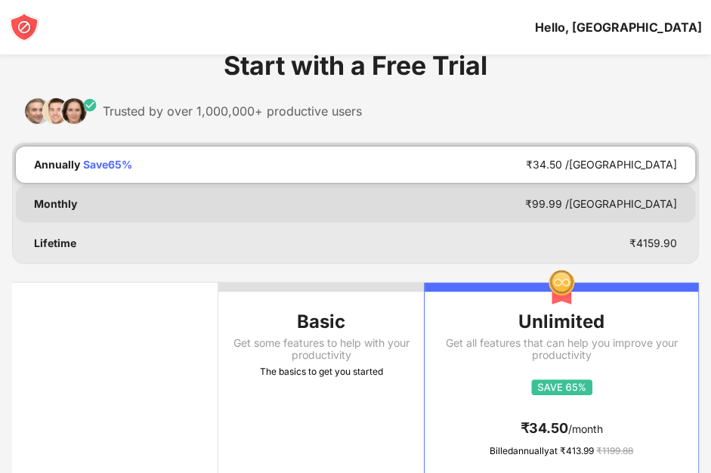
click at [82, 205] on div "Monthly ₹ 99.99 /MO" at bounding box center [356, 204] width 680 height 36
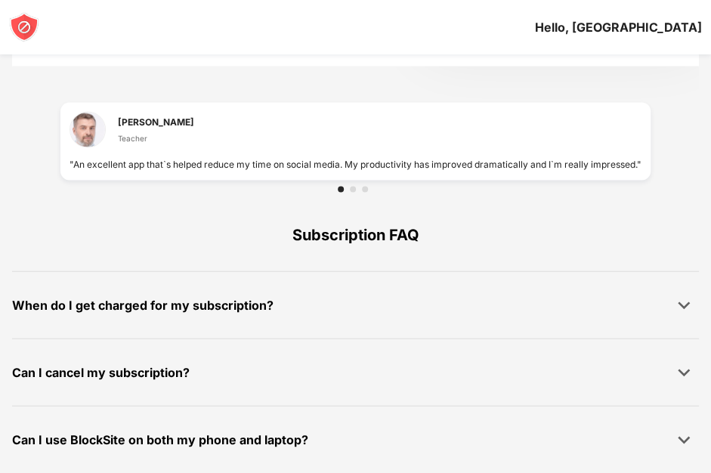
scroll to position [1153, 0]
